Goal: Communication & Community: Share content

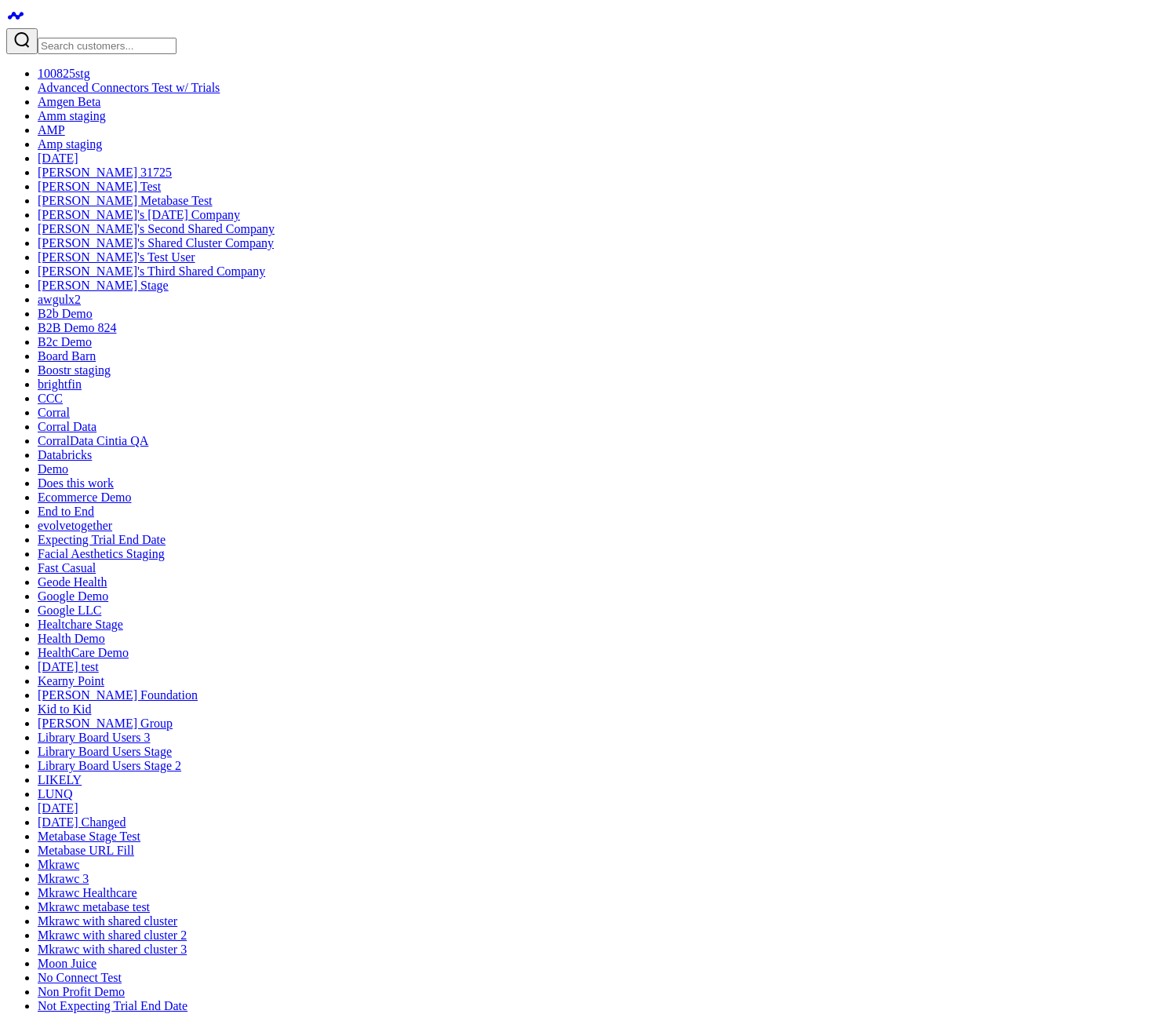
drag, startPoint x: 469, startPoint y: 580, endPoint x: 547, endPoint y: 578, distance: 77.7
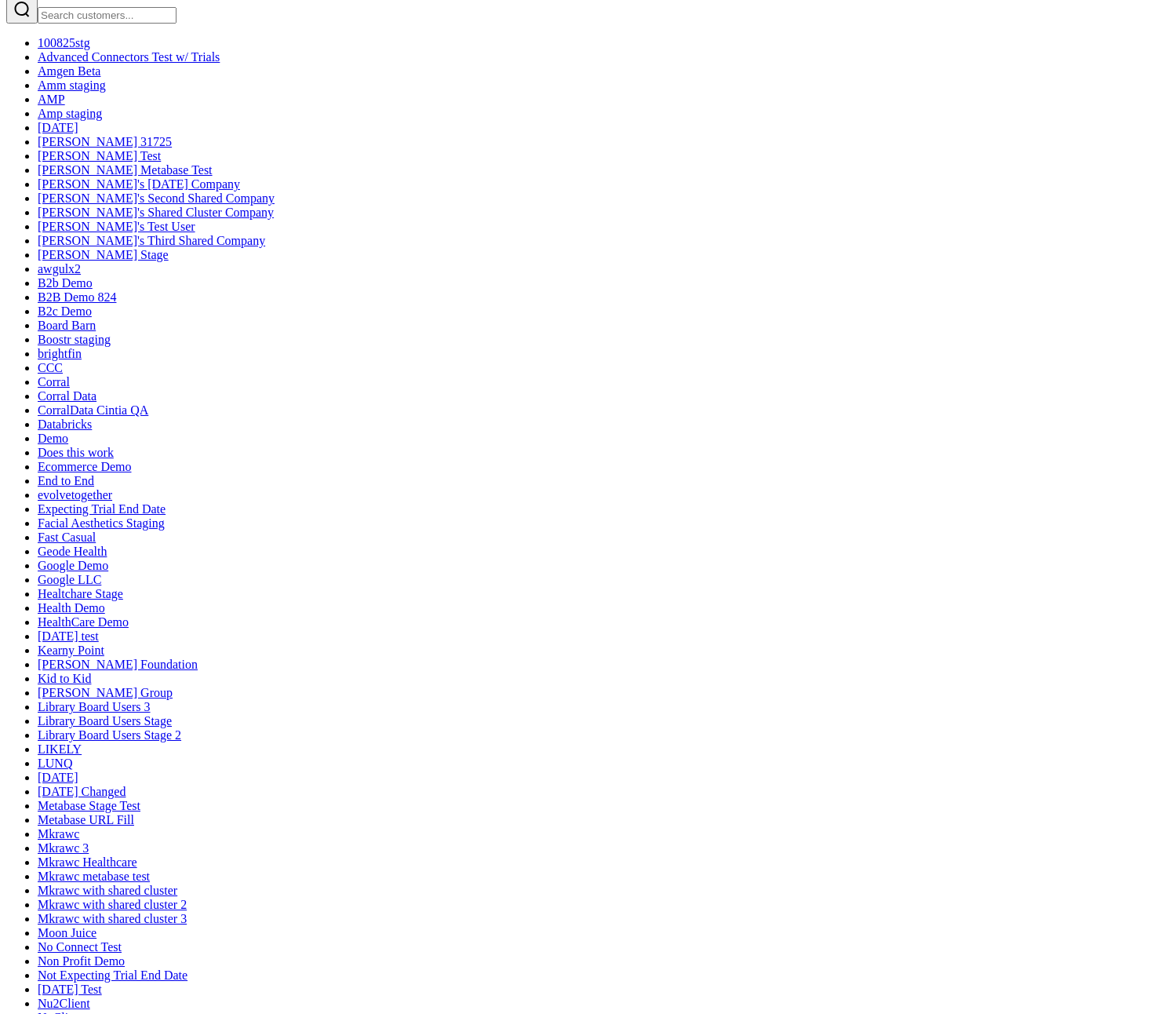
scroll to position [41, 0]
